Goal: Check status: Check status

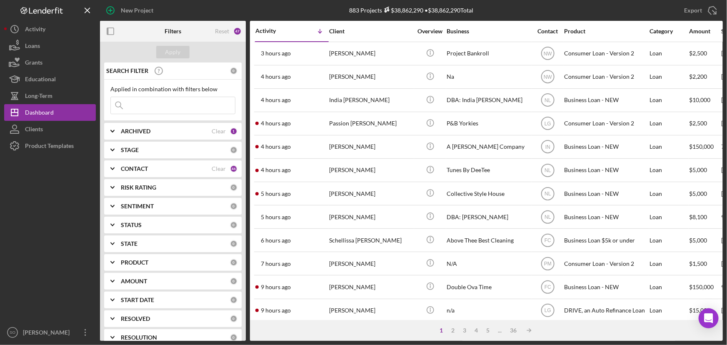
click at [169, 104] on input at bounding box center [173, 105] width 124 height 17
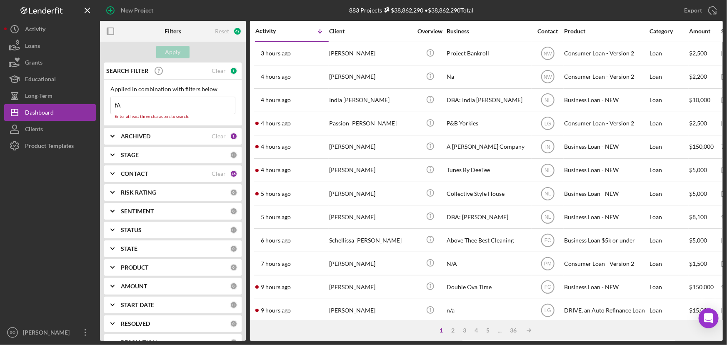
type input "fallin art"
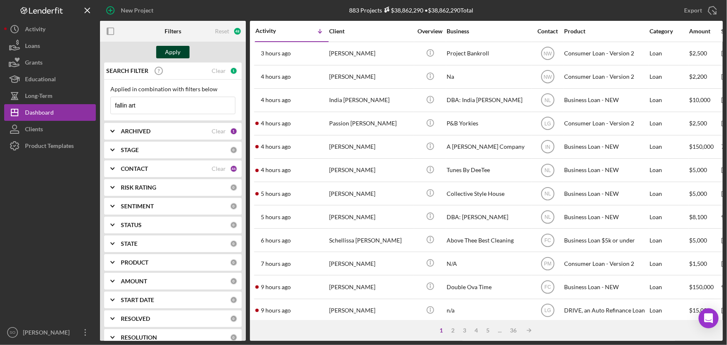
click at [181, 52] on button "Apply" at bounding box center [172, 52] width 33 height 13
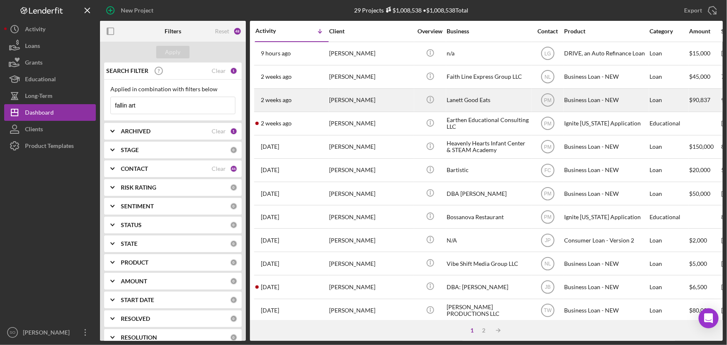
click at [353, 97] on div "[PERSON_NAME]" at bounding box center [370, 100] width 83 height 22
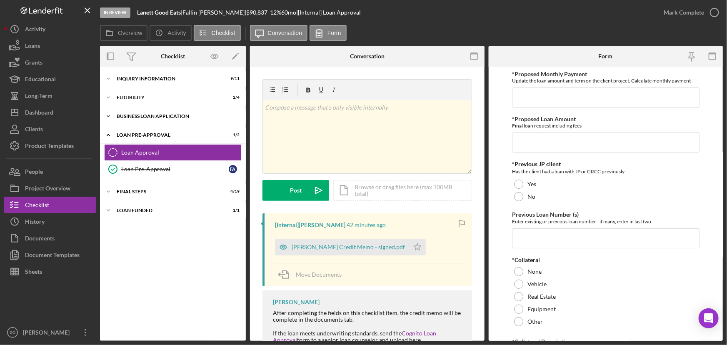
click at [148, 115] on div "BUSINESS LOAN APPLICATION" at bounding box center [176, 116] width 119 height 5
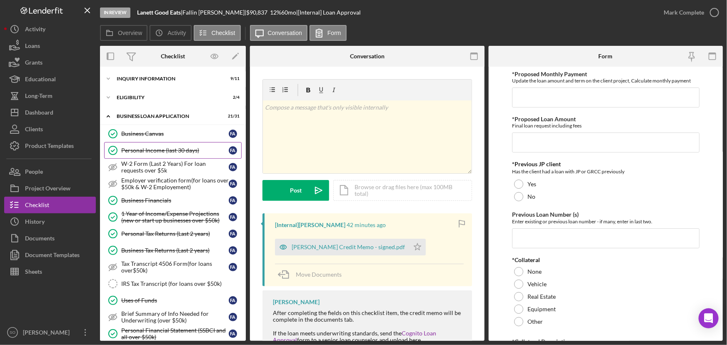
click at [171, 150] on div "Personal Income (last 30 days)" at bounding box center [175, 150] width 108 height 7
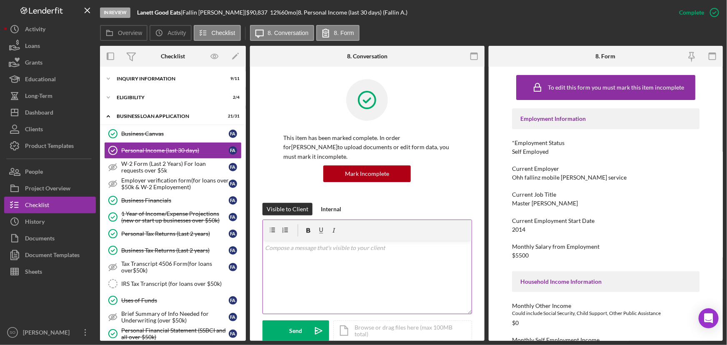
scroll to position [189, 0]
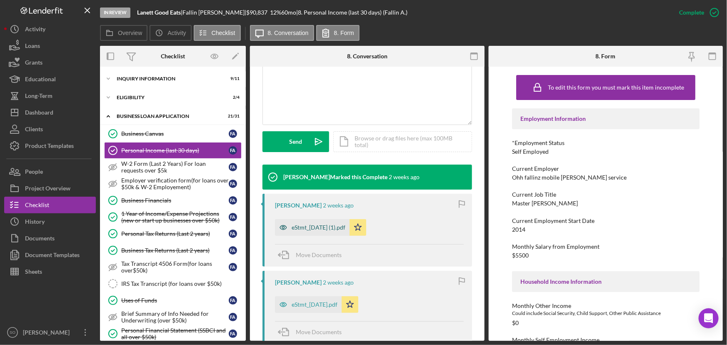
click at [315, 227] on div "eStmt_[DATE] (1).pdf" at bounding box center [319, 227] width 54 height 7
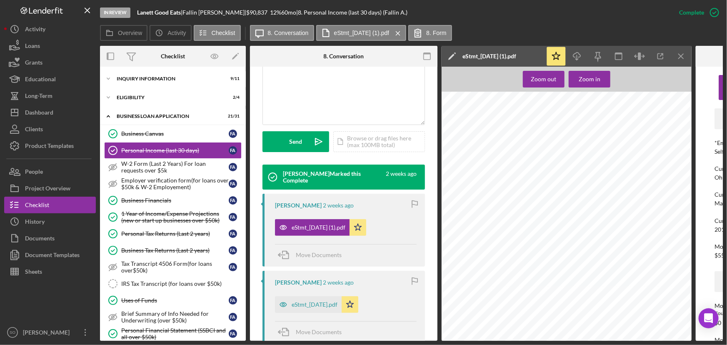
scroll to position [682, 0]
